Goal: Task Accomplishment & Management: Use online tool/utility

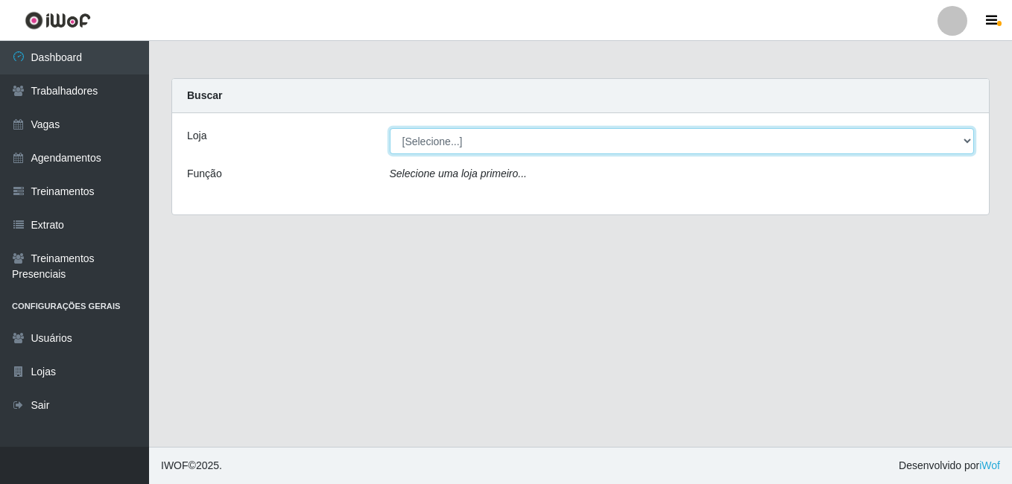
click at [768, 128] on select "[Selecione...] [PERSON_NAME]" at bounding box center [682, 141] width 585 height 26
select select "430"
click at [390, 128] on select "[Selecione...] [PERSON_NAME]" at bounding box center [682, 141] width 585 height 26
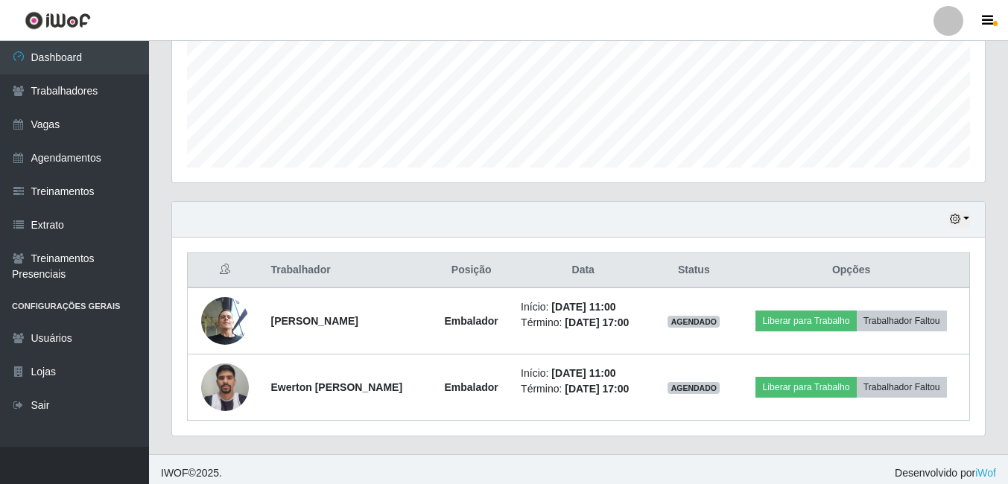
scroll to position [372, 0]
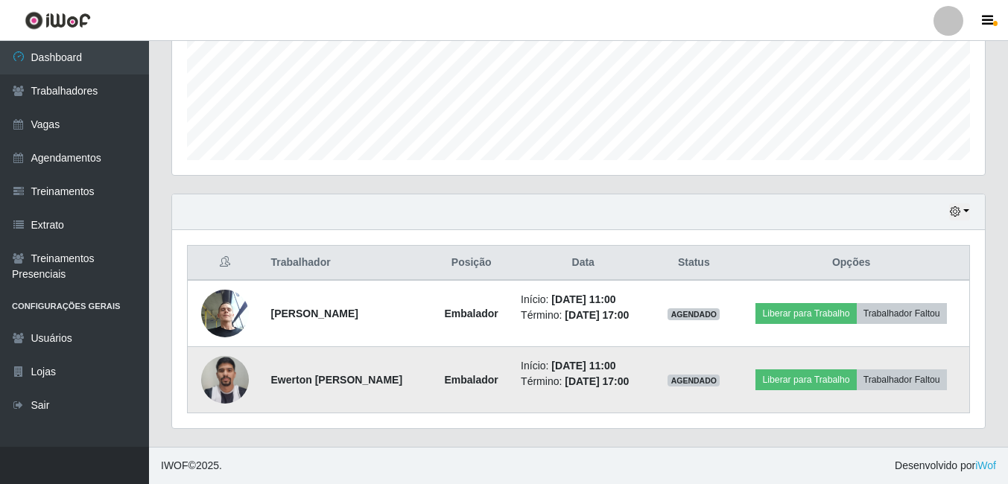
click at [223, 373] on img at bounding box center [225, 379] width 48 height 63
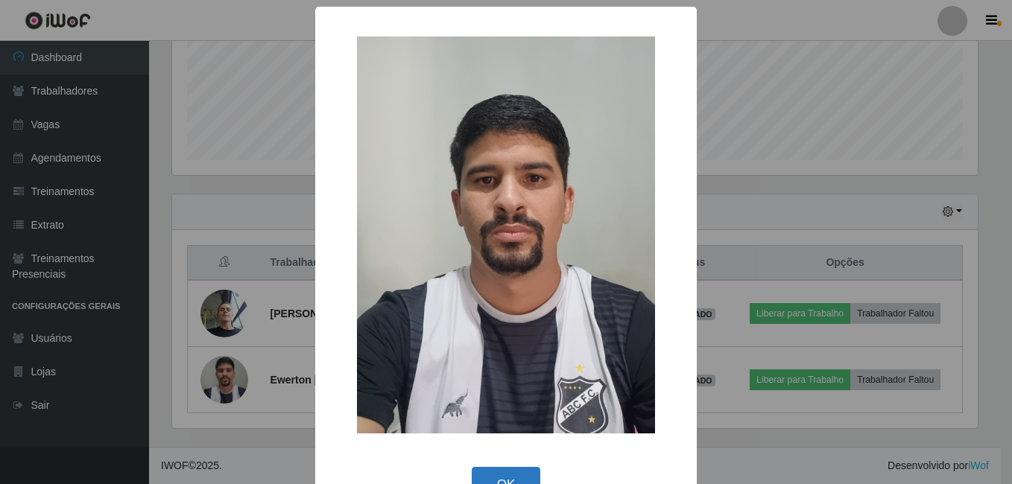
click at [512, 470] on button "OK" at bounding box center [506, 484] width 69 height 35
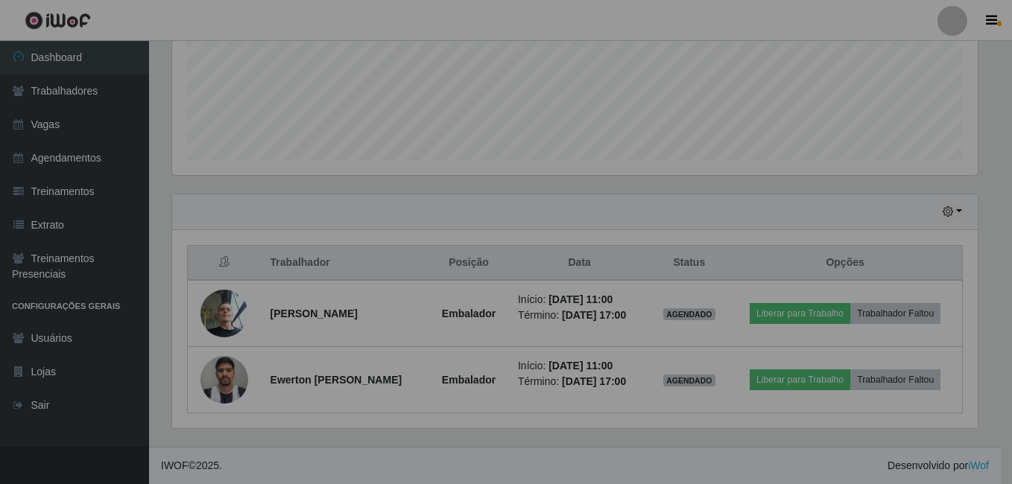
scroll to position [309, 813]
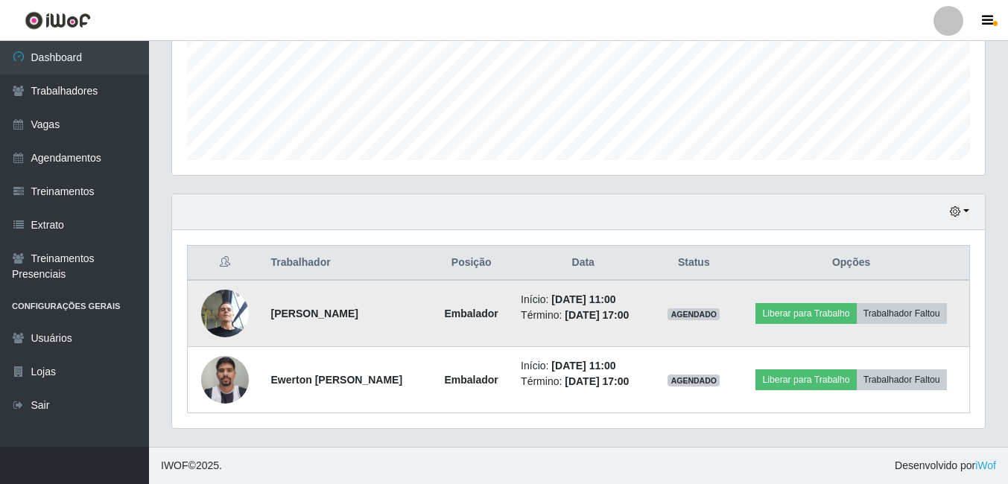
click at [227, 309] on img at bounding box center [225, 313] width 48 height 63
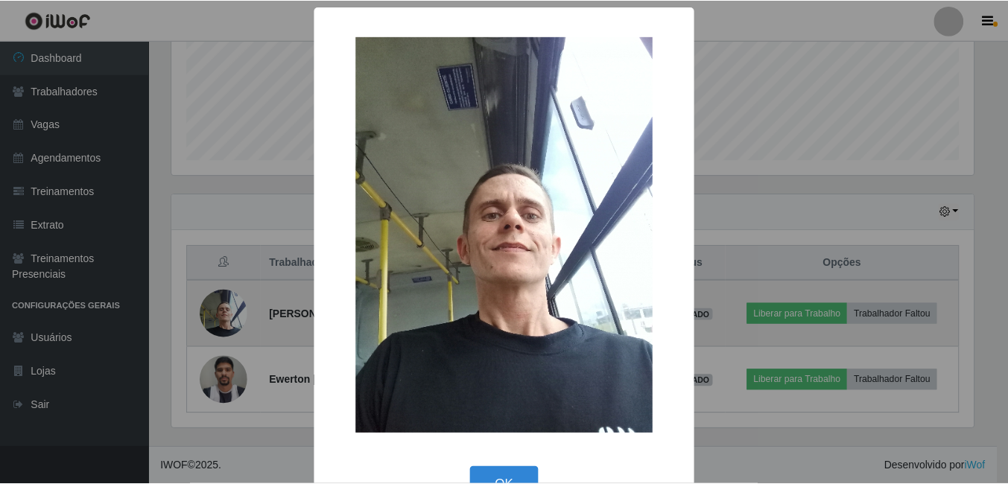
scroll to position [309, 805]
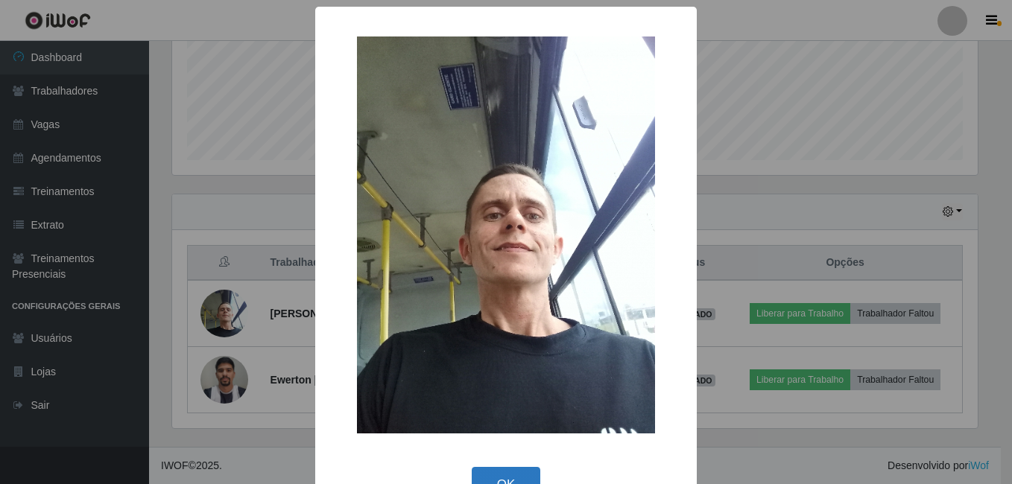
click at [510, 471] on button "OK" at bounding box center [506, 484] width 69 height 35
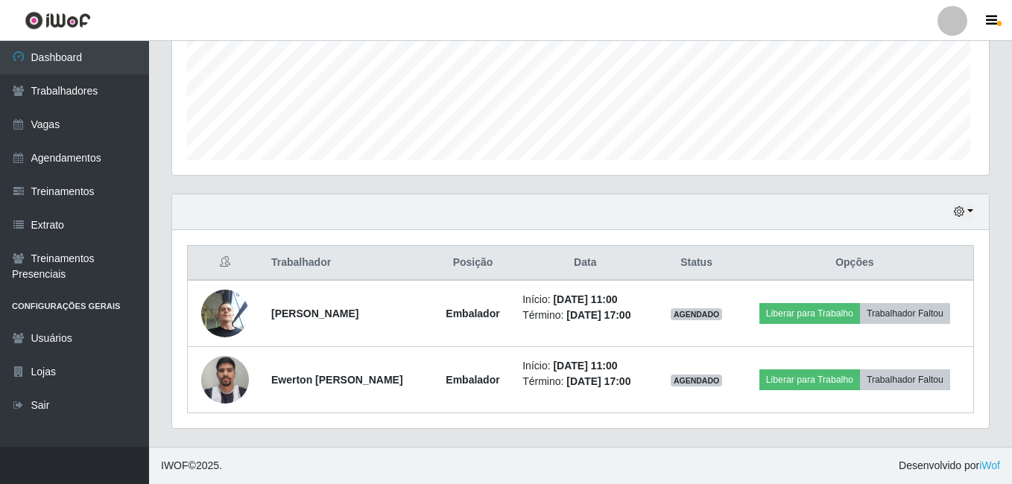
scroll to position [309, 813]
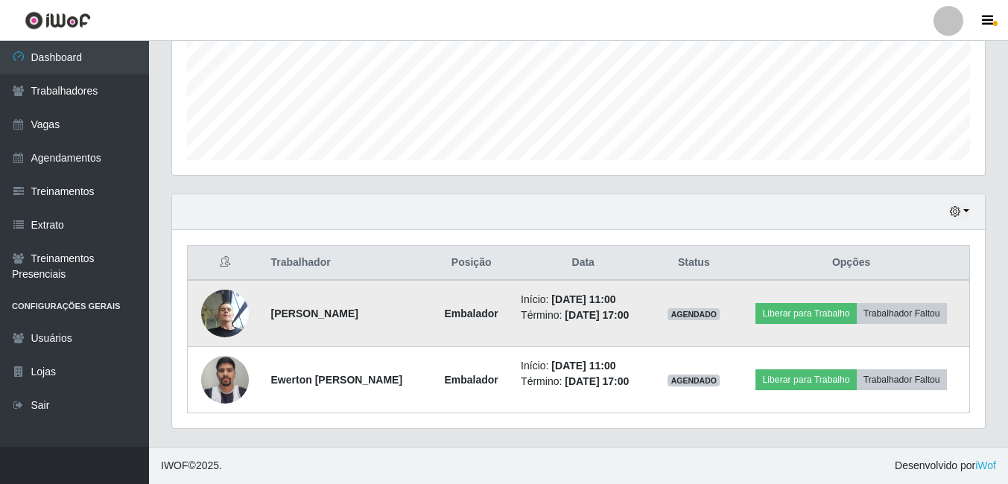
click at [212, 306] on img at bounding box center [225, 313] width 48 height 63
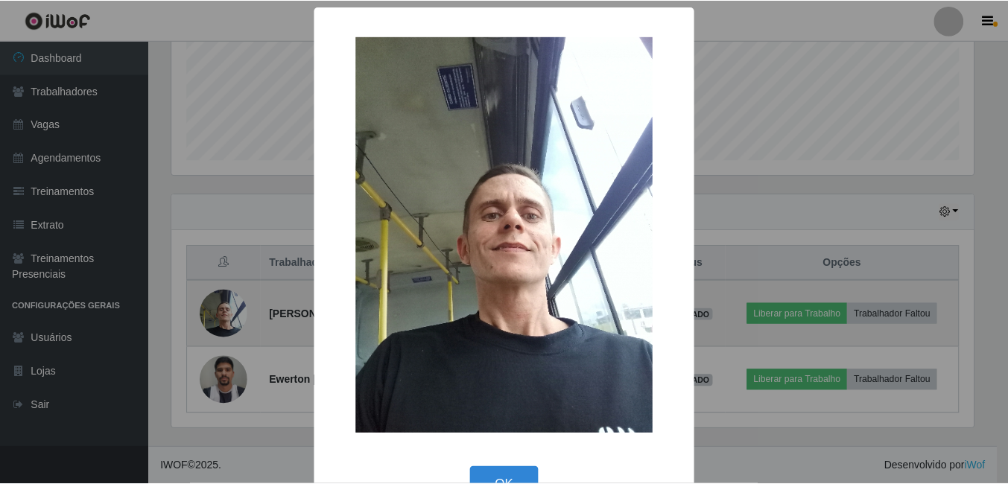
scroll to position [309, 805]
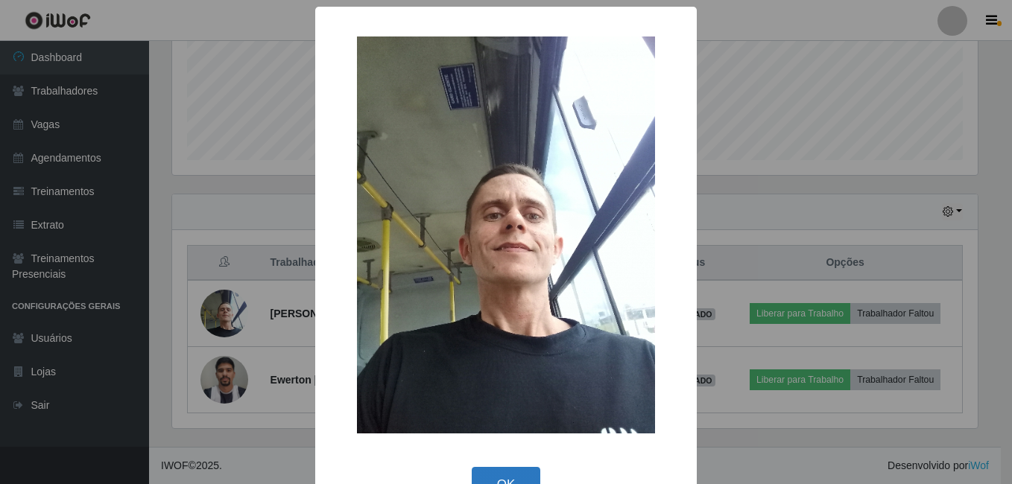
click at [501, 472] on button "OK" at bounding box center [506, 484] width 69 height 35
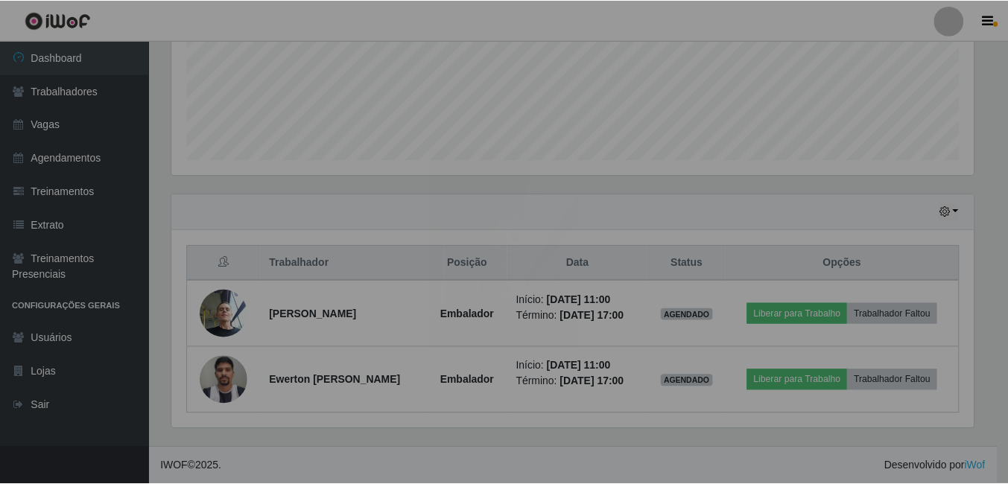
scroll to position [309, 813]
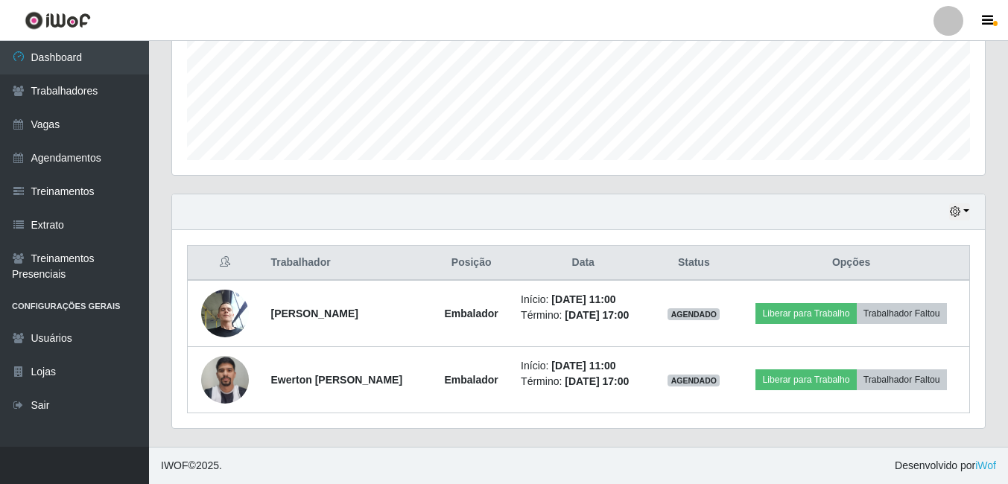
click at [679, 442] on div "Hoje 1 dia 3 dias 1 Semana Não encerrados Trabalhador Posição Data Status Opçõe…" at bounding box center [578, 320] width 836 height 253
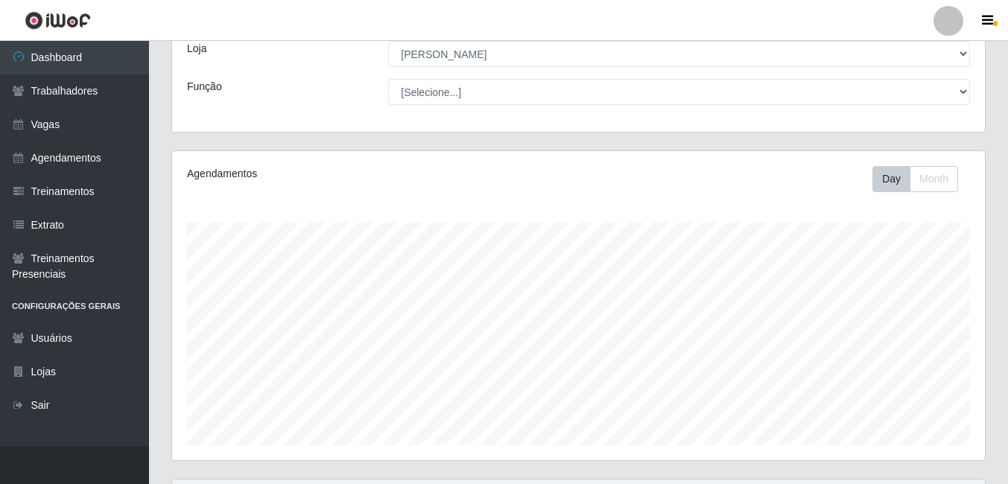
scroll to position [0, 0]
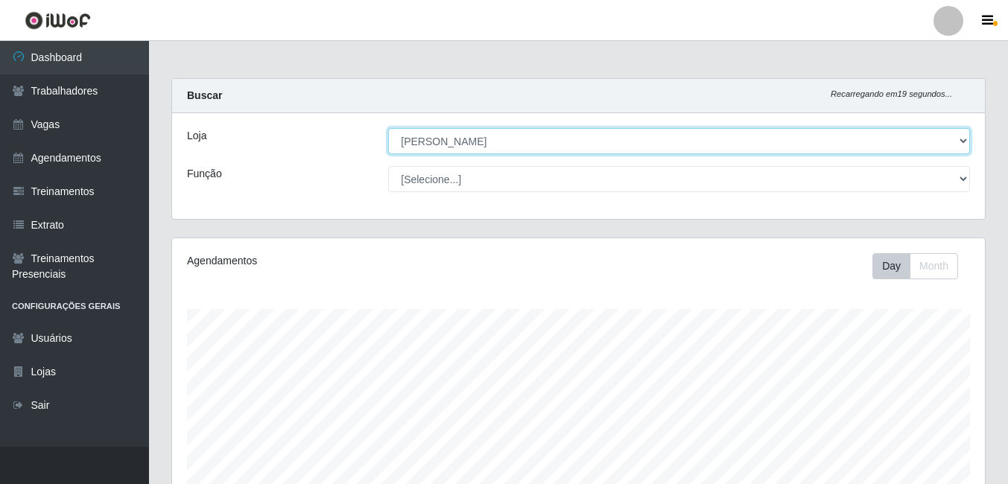
click at [964, 139] on select "[Selecione...] [PERSON_NAME]" at bounding box center [679, 141] width 582 height 26
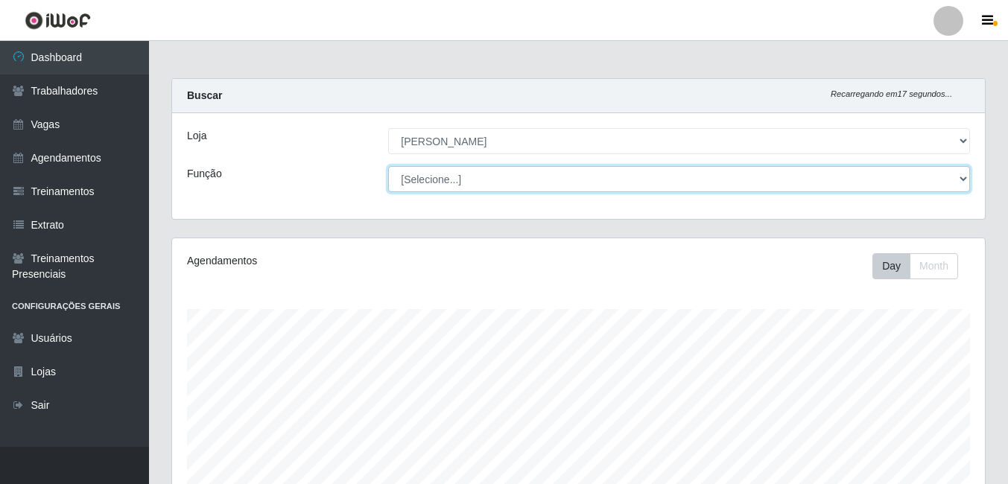
click at [958, 180] on select "[Selecione...] Auxiliar de Estacionamento Auxiliar de Estacionamento + Auxiliar…" at bounding box center [679, 179] width 582 height 26
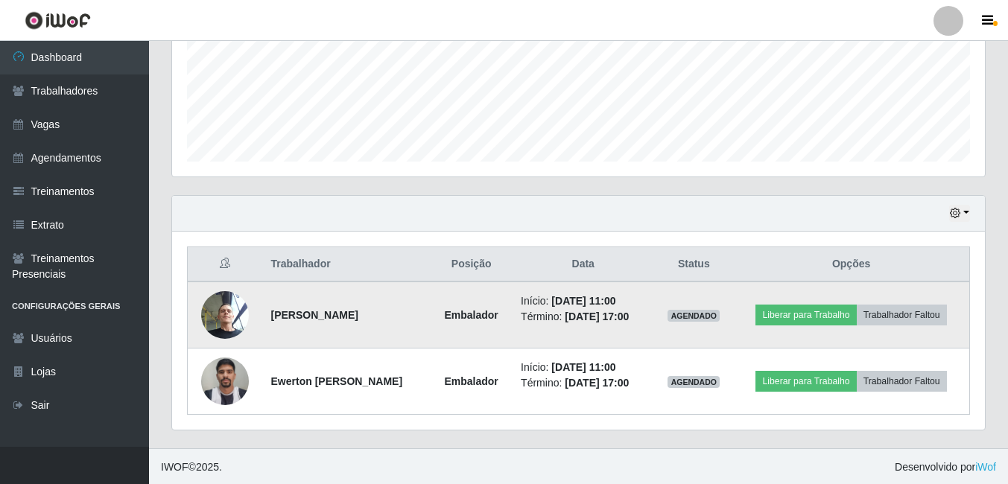
scroll to position [372, 0]
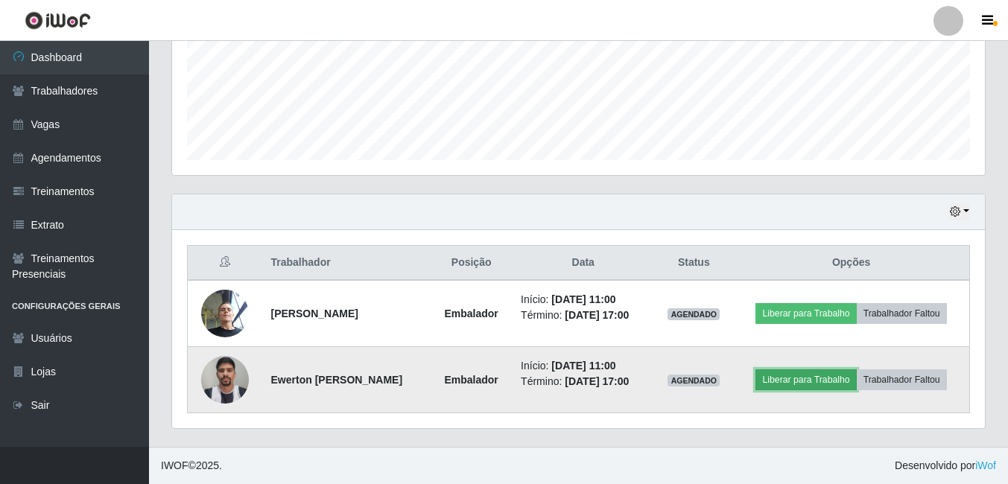
click at [819, 377] on button "Liberar para Trabalho" at bounding box center [805, 379] width 101 height 21
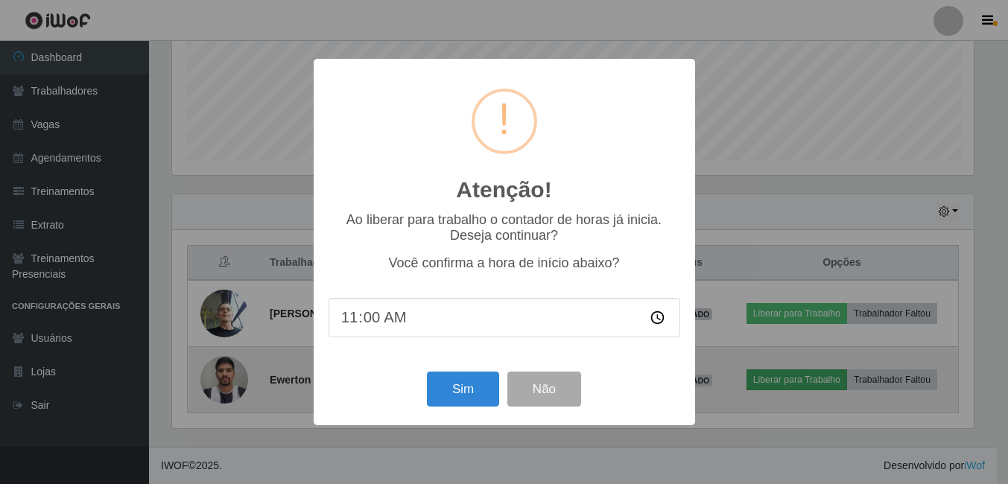
scroll to position [309, 805]
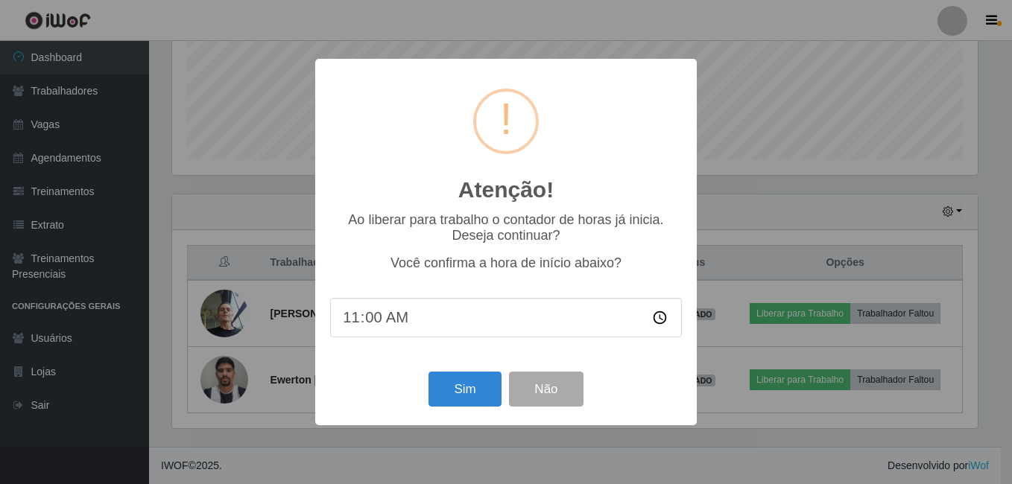
click at [401, 324] on input "11:00" at bounding box center [506, 317] width 352 height 39
click at [371, 323] on input "11:00" at bounding box center [506, 317] width 352 height 39
click at [356, 321] on input "11:00" at bounding box center [506, 317] width 352 height 39
type input "10:55"
click at [462, 390] on button "Sim" at bounding box center [464, 389] width 72 height 35
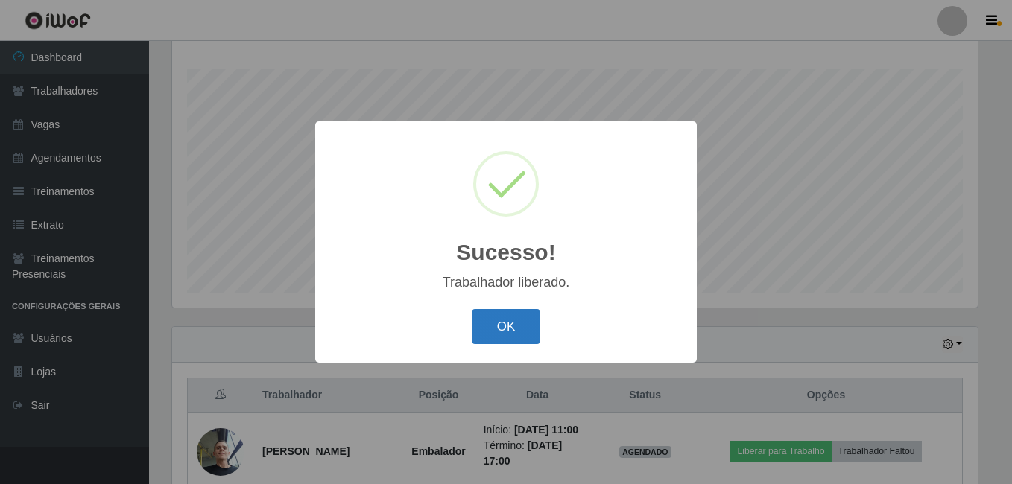
click at [517, 321] on button "OK" at bounding box center [506, 326] width 69 height 35
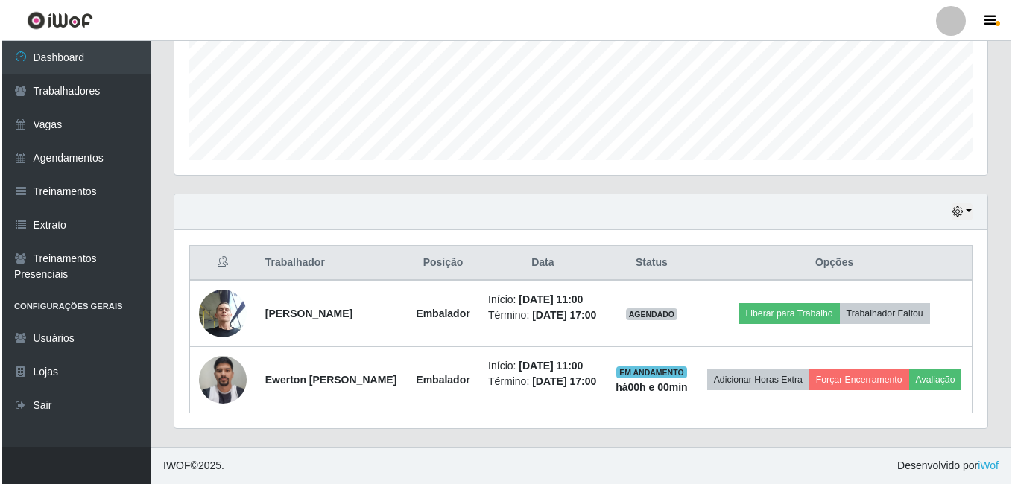
scroll to position [389, 0]
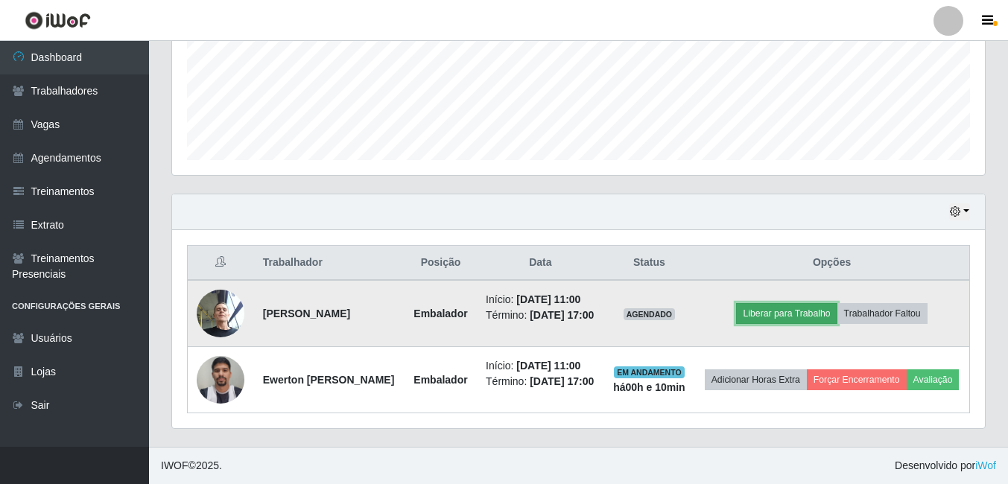
click at [799, 303] on button "Liberar para Trabalho" at bounding box center [786, 313] width 101 height 21
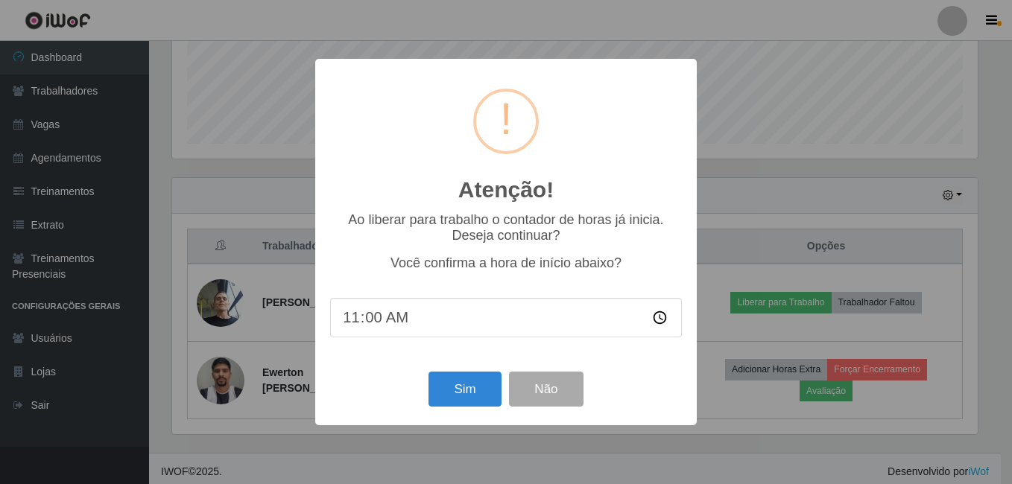
click at [449, 318] on input "11:00" at bounding box center [506, 317] width 352 height 39
drag, startPoint x: 384, startPoint y: 318, endPoint x: 375, endPoint y: 318, distance: 8.2
click at [382, 318] on input "11:00" at bounding box center [506, 317] width 352 height 39
click at [372, 318] on input "11:00" at bounding box center [506, 317] width 352 height 39
type input "11:04"
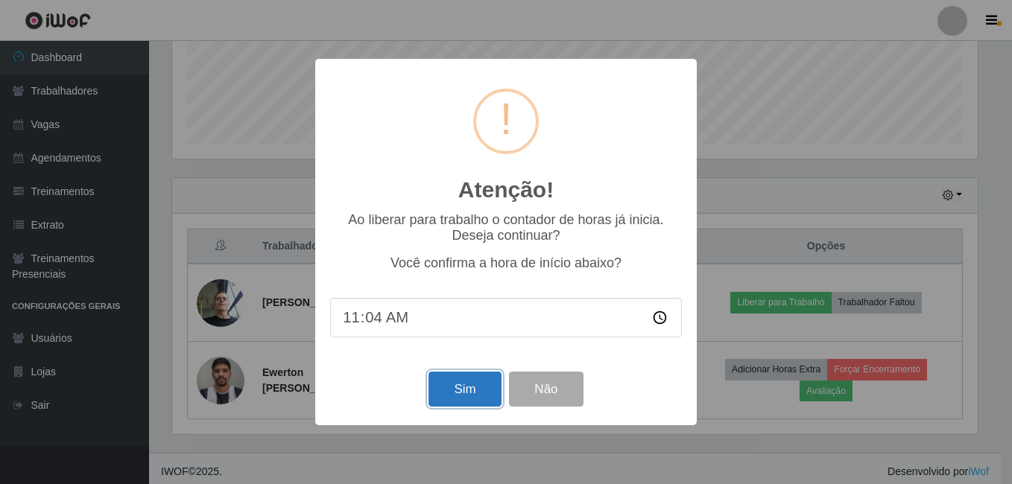
click at [480, 386] on button "Sim" at bounding box center [464, 389] width 72 height 35
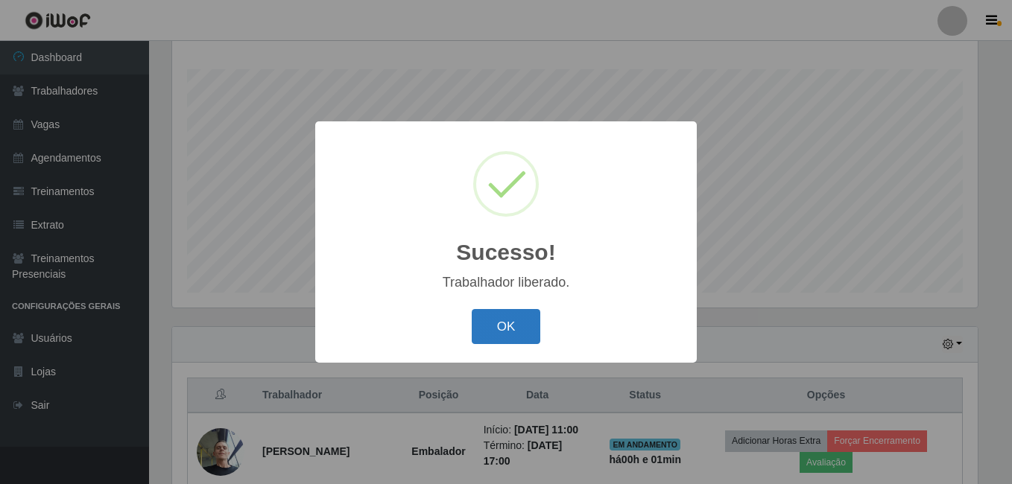
click at [504, 323] on button "OK" at bounding box center [506, 326] width 69 height 35
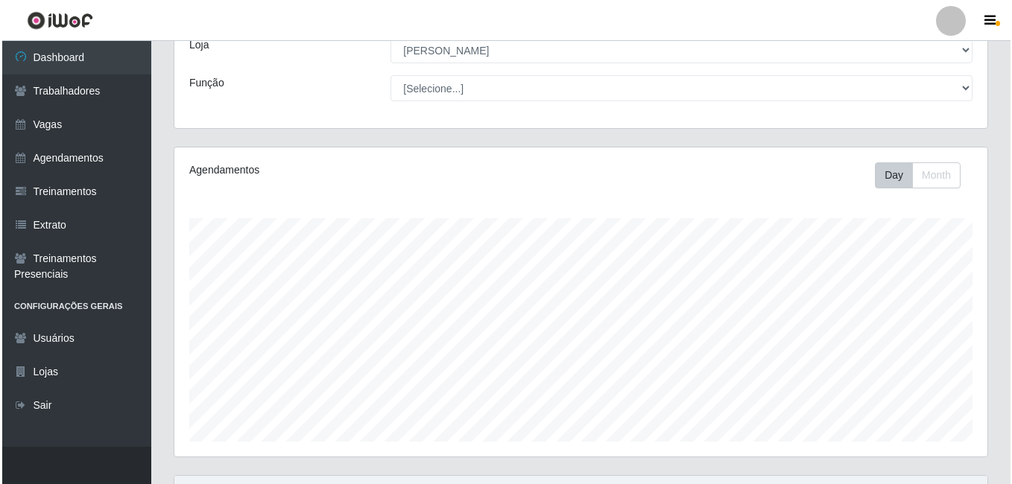
scroll to position [395, 0]
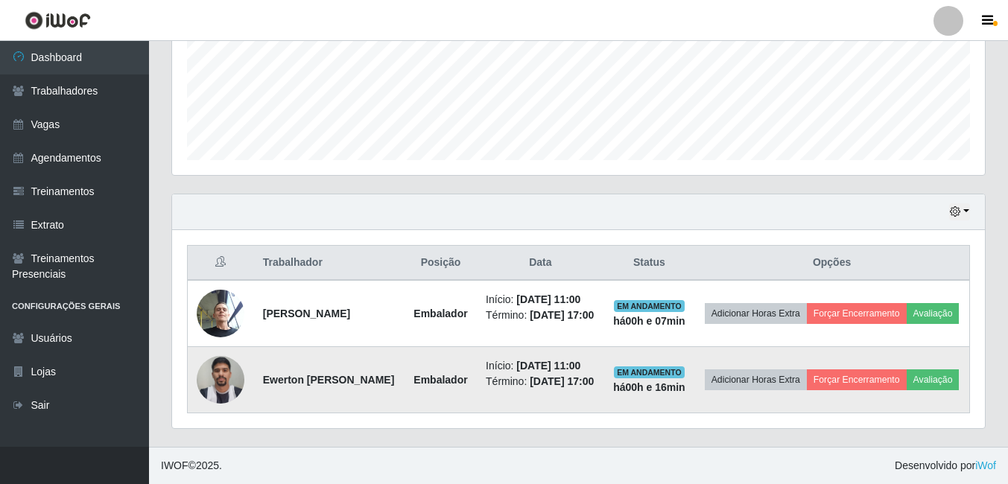
click at [218, 375] on img at bounding box center [221, 379] width 48 height 63
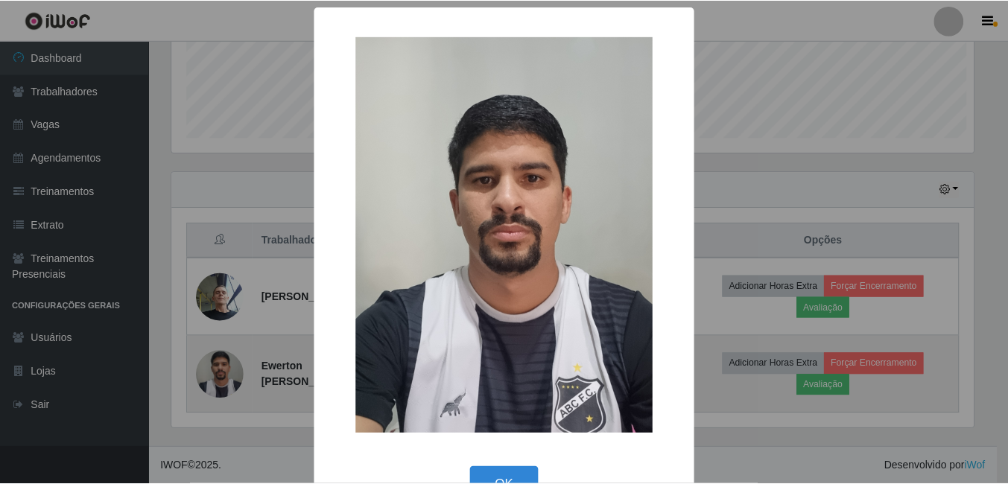
scroll to position [309, 805]
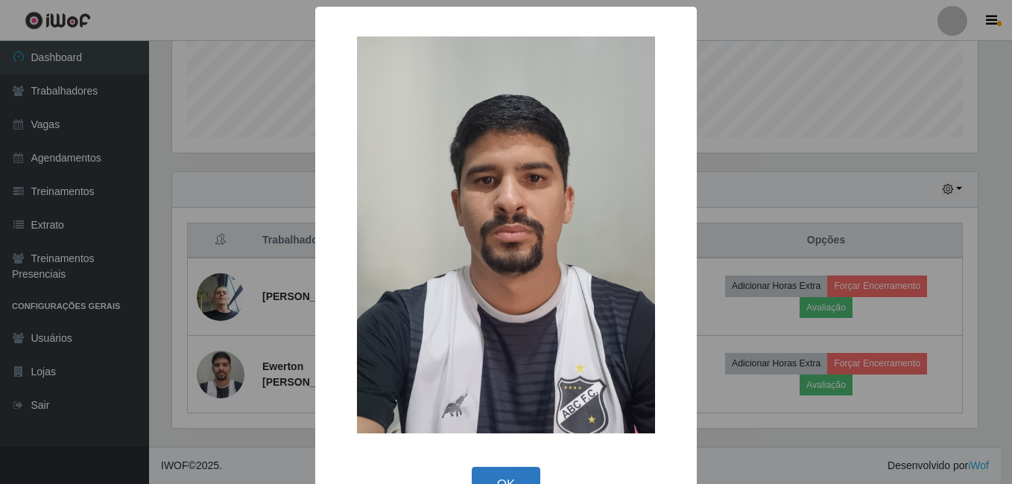
click at [516, 470] on button "OK" at bounding box center [506, 484] width 69 height 35
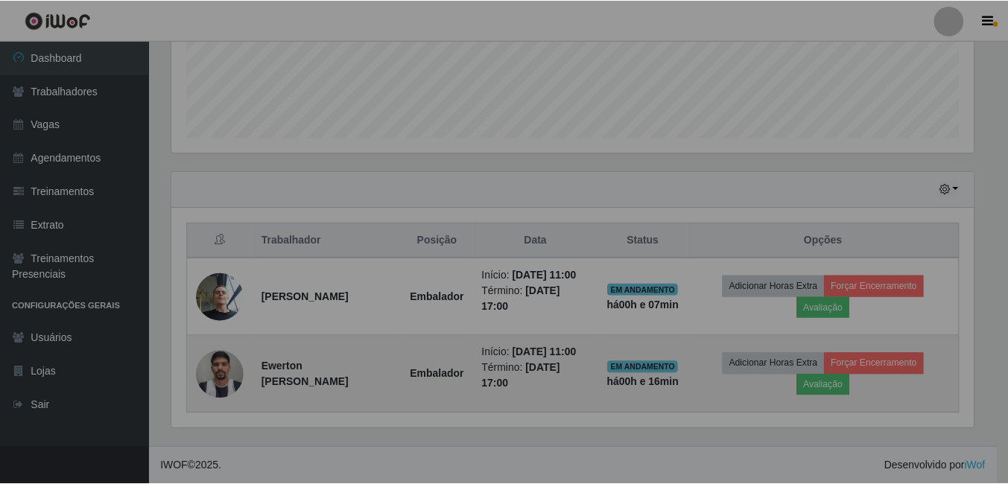
scroll to position [309, 813]
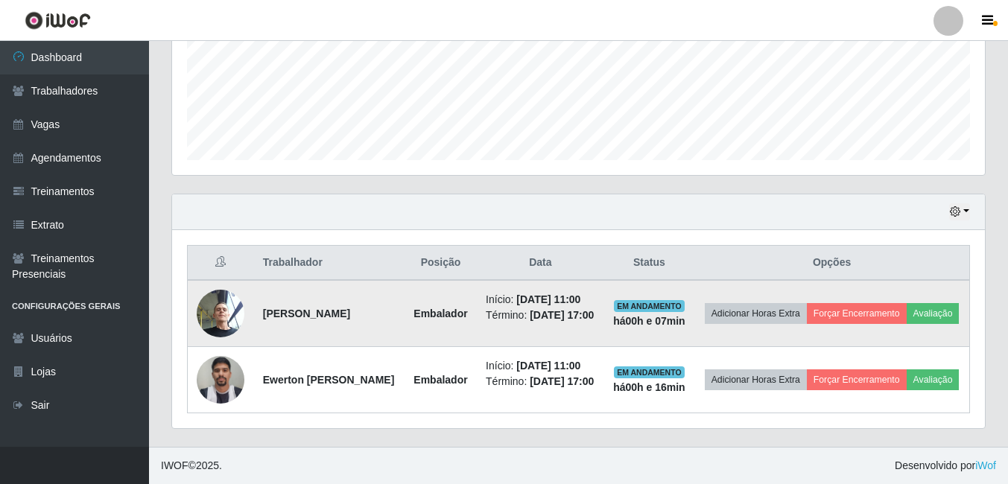
click at [225, 299] on img at bounding box center [221, 313] width 48 height 63
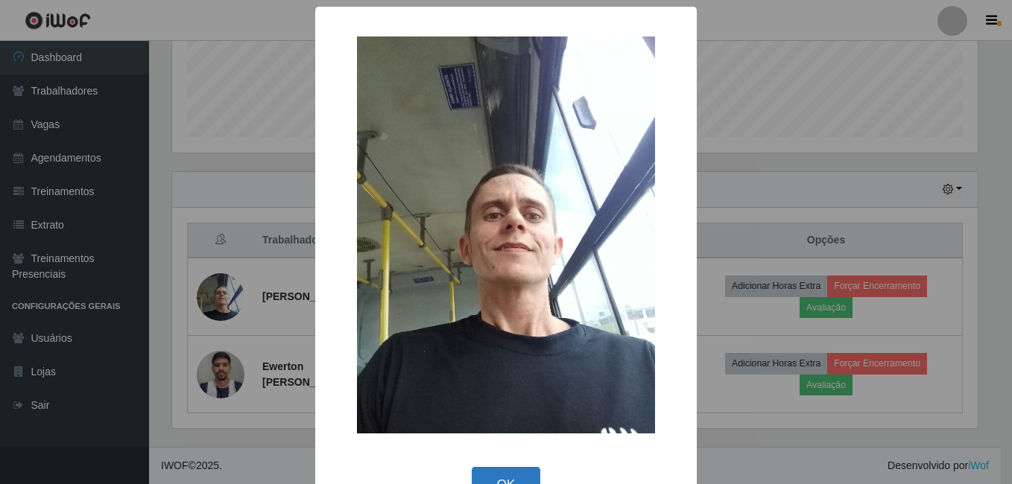
click at [479, 474] on button "OK" at bounding box center [506, 484] width 69 height 35
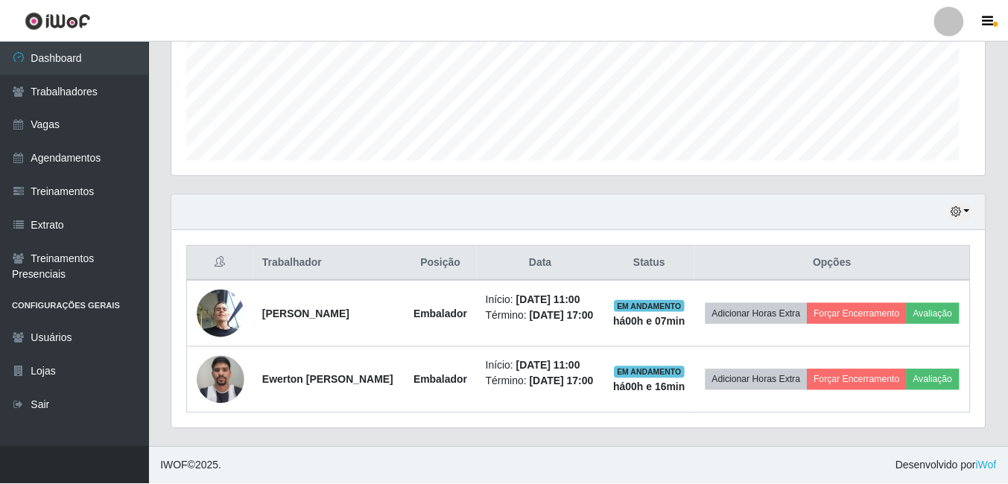
scroll to position [309, 813]
